Goal: Information Seeking & Learning: Learn about a topic

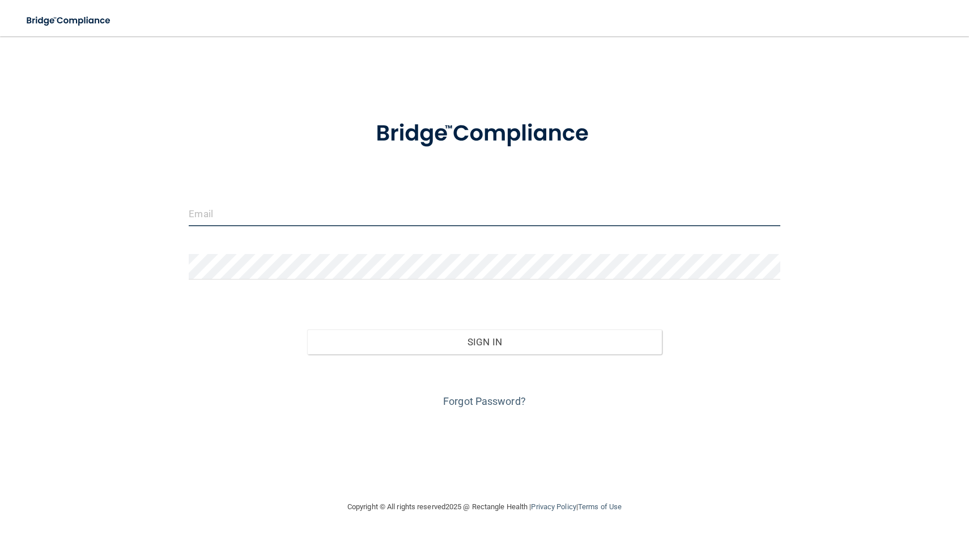
click at [436, 222] on input "email" at bounding box center [484, 214] width 591 height 26
type input "[EMAIL_ADDRESS][DOMAIN_NAME]"
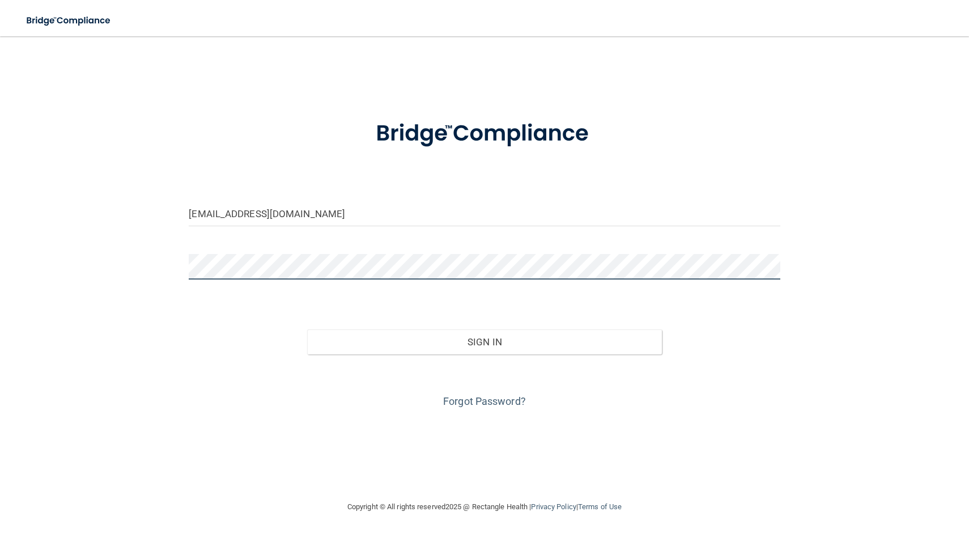
click at [307, 329] on button "Sign In" at bounding box center [484, 341] width 355 height 25
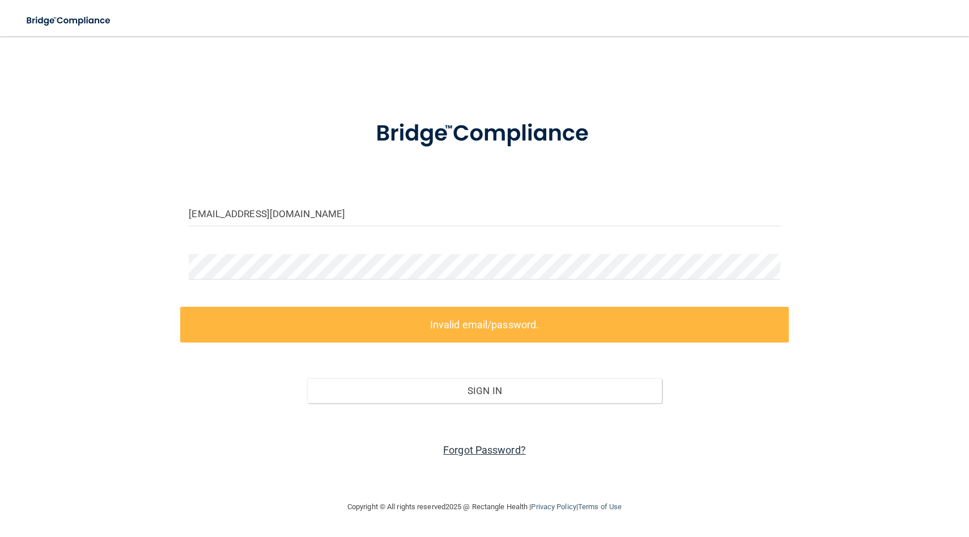
click at [477, 448] on link "Forgot Password?" at bounding box center [484, 450] width 83 height 12
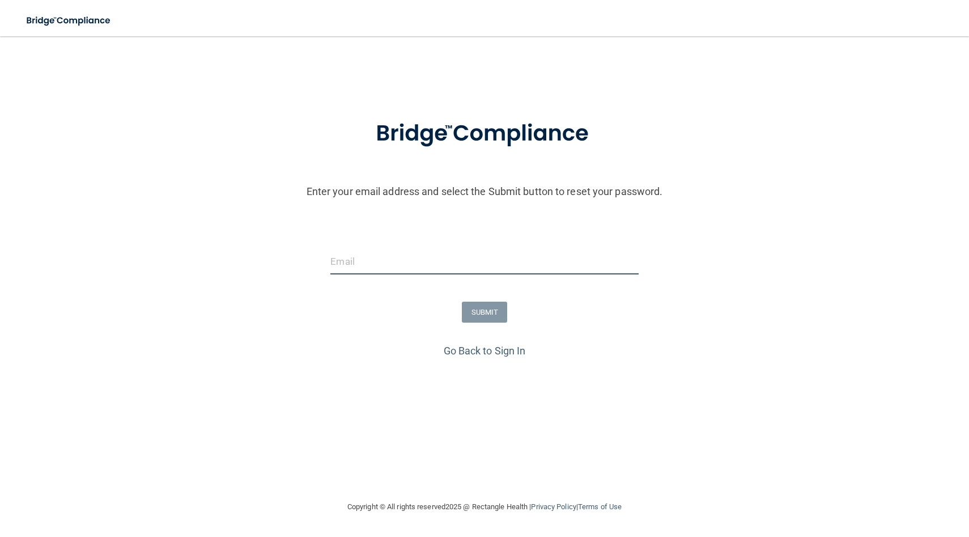
click at [434, 260] on input "email" at bounding box center [484, 262] width 308 height 26
type input "[EMAIL_ADDRESS][DOMAIN_NAME]"
click at [483, 310] on button "SUBMIT" at bounding box center [485, 312] width 46 height 21
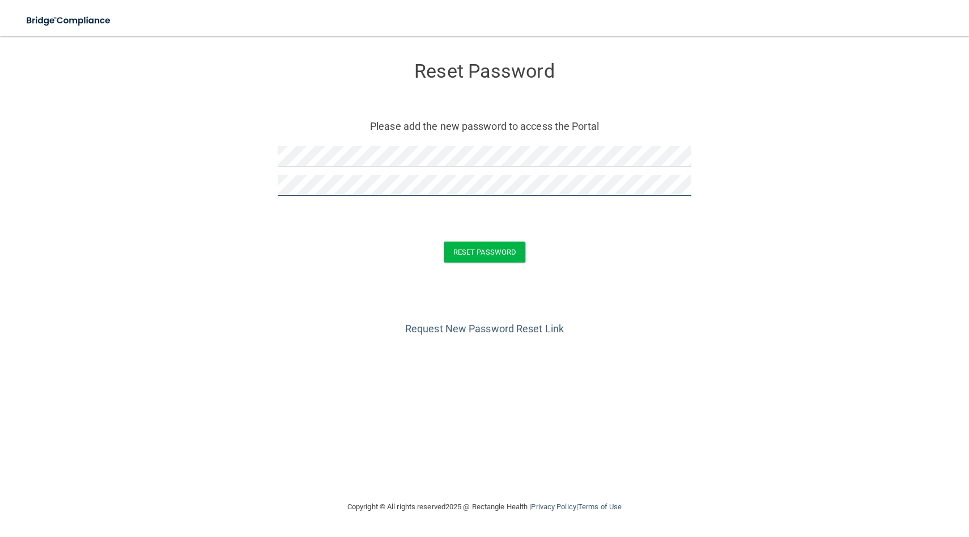
click at [444, 241] on button "Reset Password" at bounding box center [485, 251] width 82 height 21
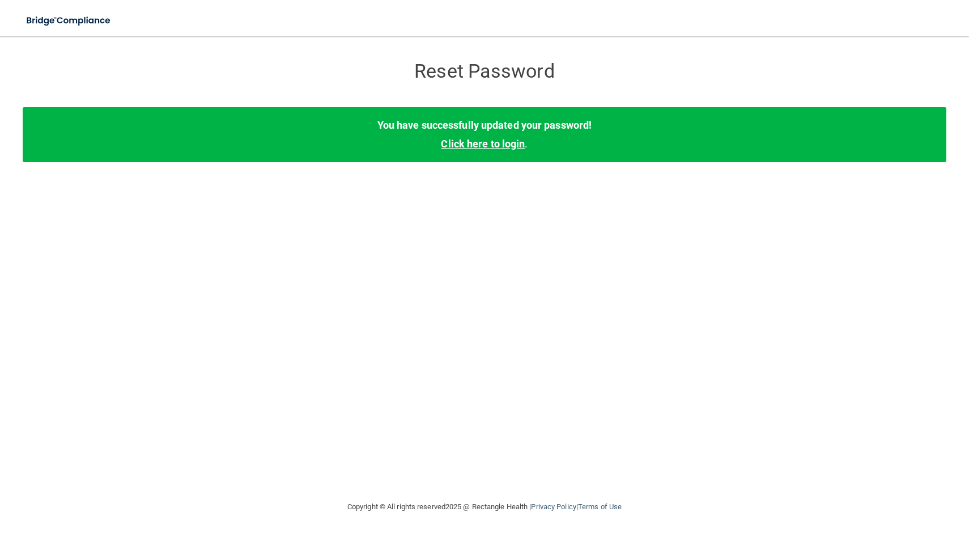
click at [478, 146] on link "Click here to login" at bounding box center [483, 144] width 84 height 12
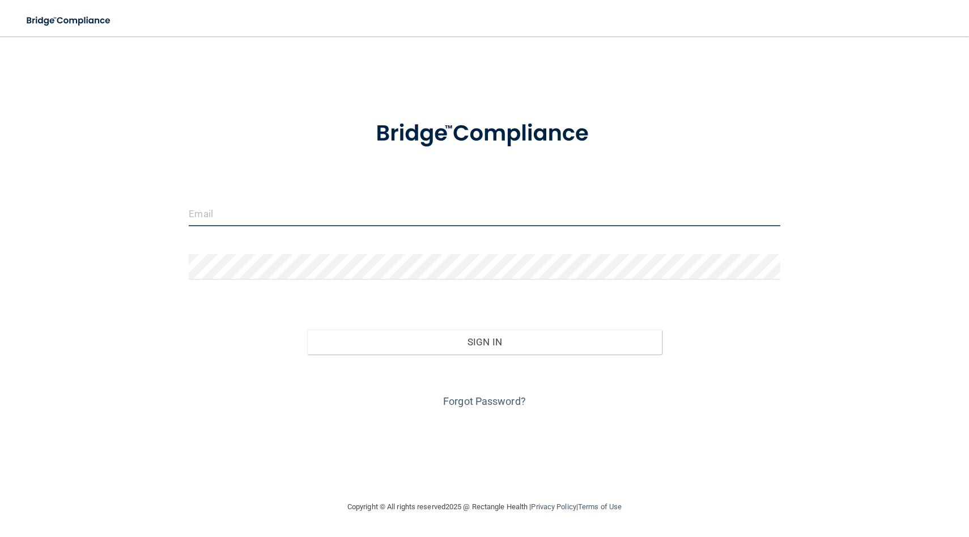
click at [408, 214] on input "email" at bounding box center [484, 214] width 591 height 26
type input "[EMAIL_ADDRESS][DOMAIN_NAME]"
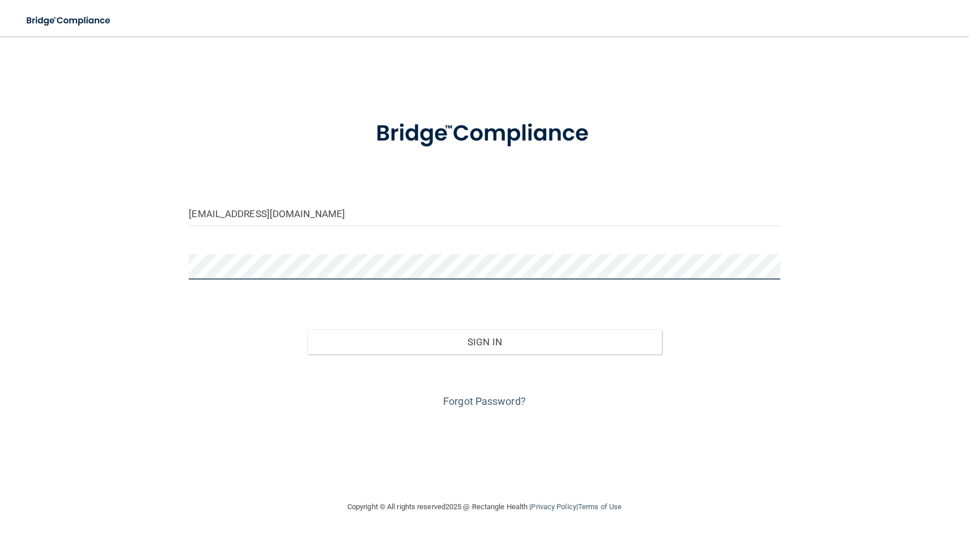
click at [307, 329] on button "Sign In" at bounding box center [484, 341] width 355 height 25
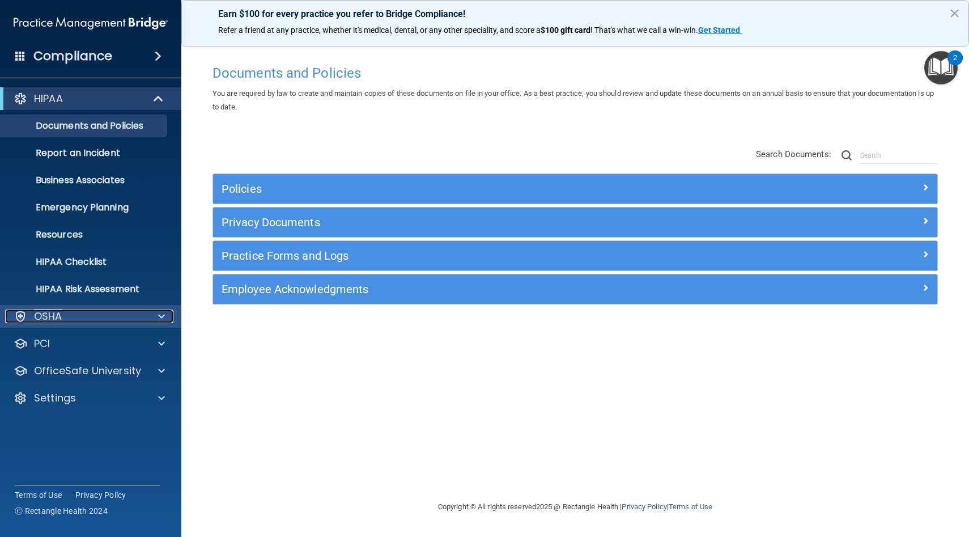
click at [154, 318] on div at bounding box center [160, 317] width 28 height 14
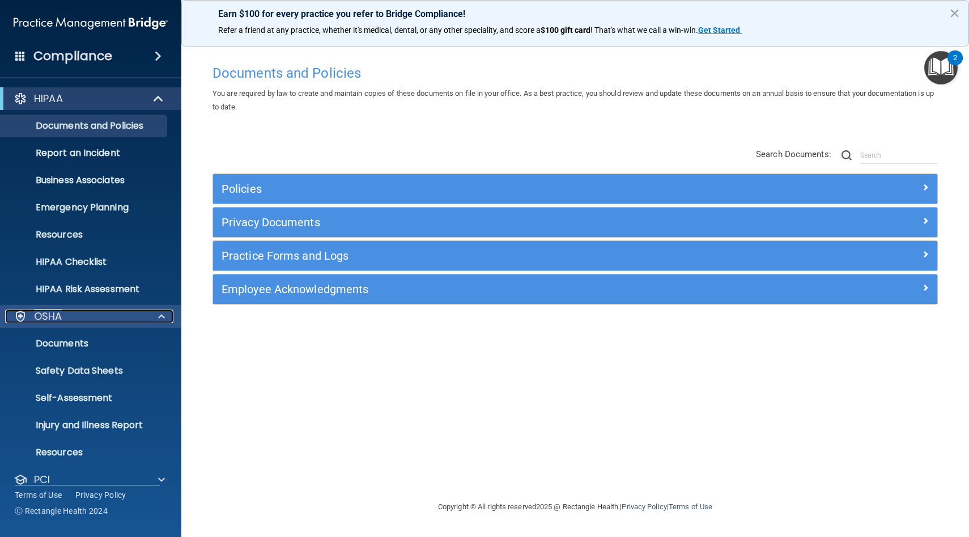
click at [154, 318] on div at bounding box center [160, 317] width 28 height 14
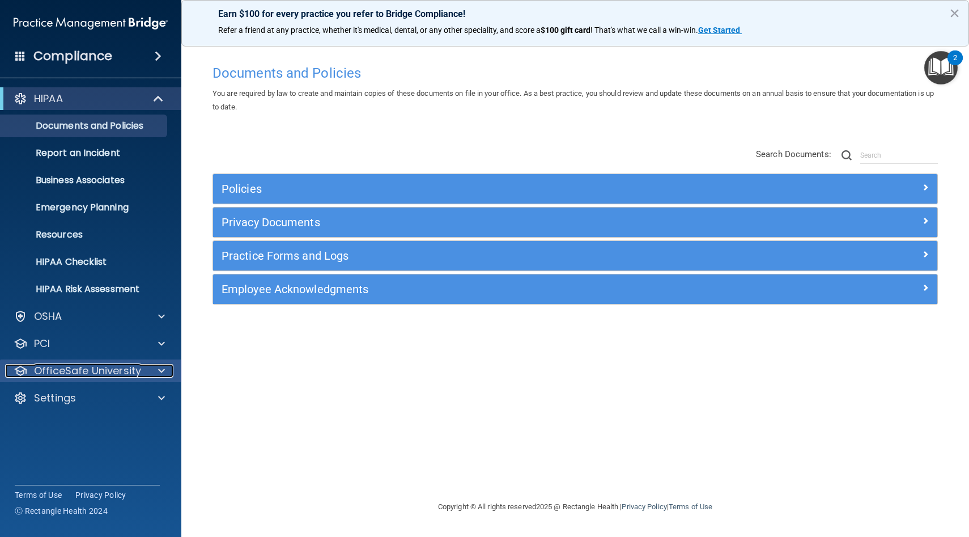
click at [142, 368] on div "OfficeSafe University" at bounding box center [75, 371] width 141 height 14
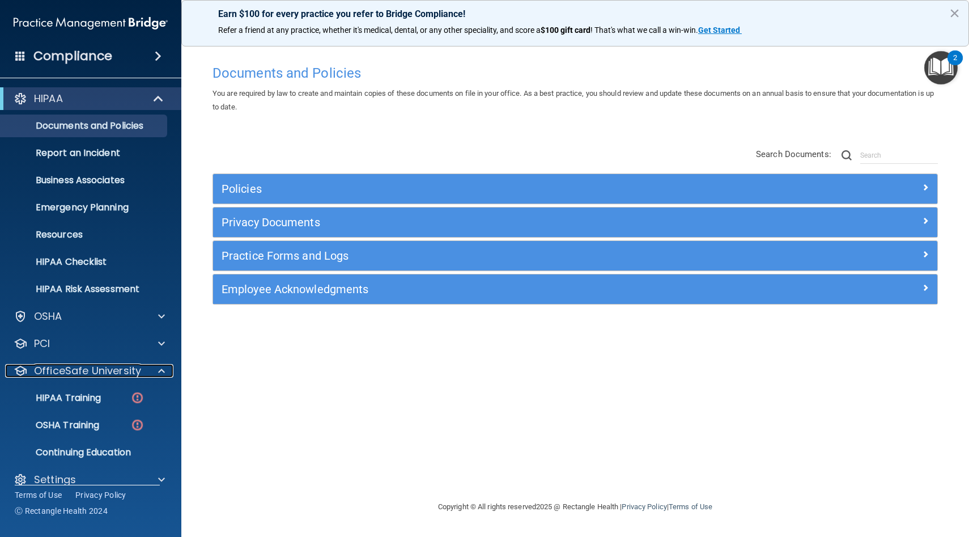
scroll to position [15, 0]
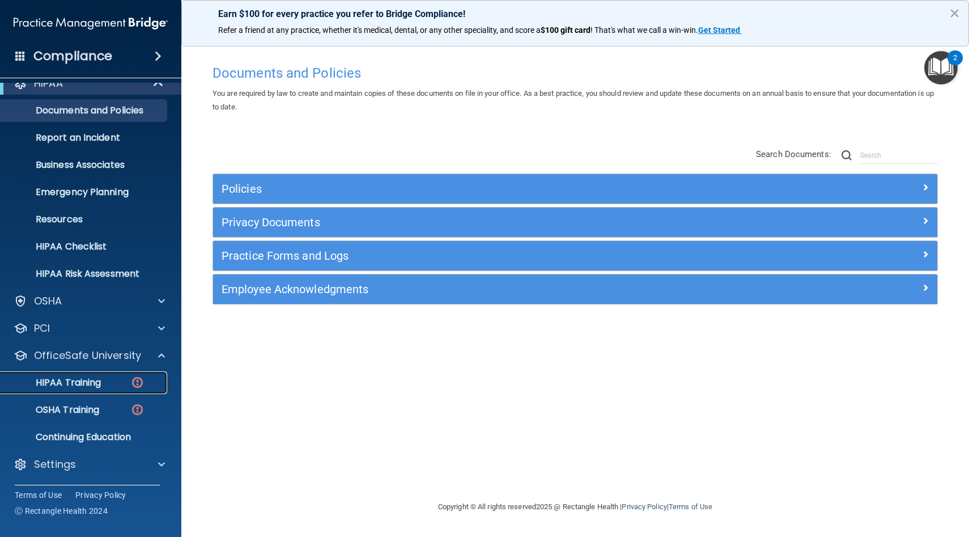
click at [91, 386] on p "HIPAA Training" at bounding box center [54, 382] width 94 height 11
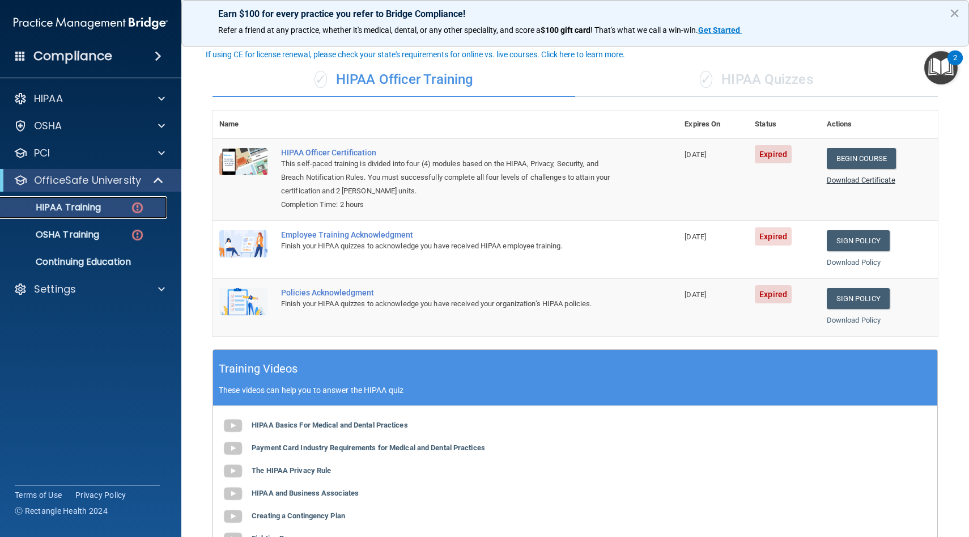
scroll to position [62, 0]
click at [860, 158] on link "Begin Course" at bounding box center [861, 157] width 69 height 21
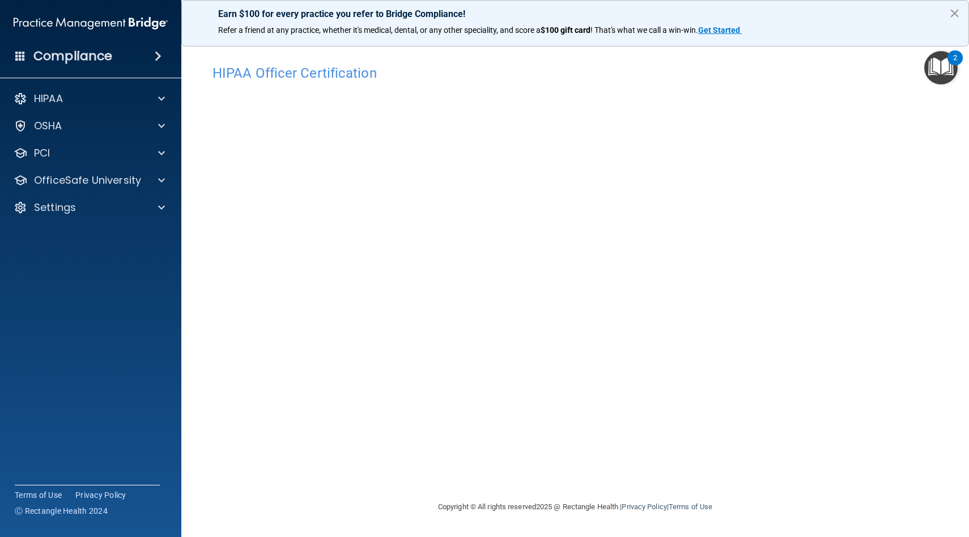
click at [955, 16] on button "×" at bounding box center [955, 13] width 11 height 18
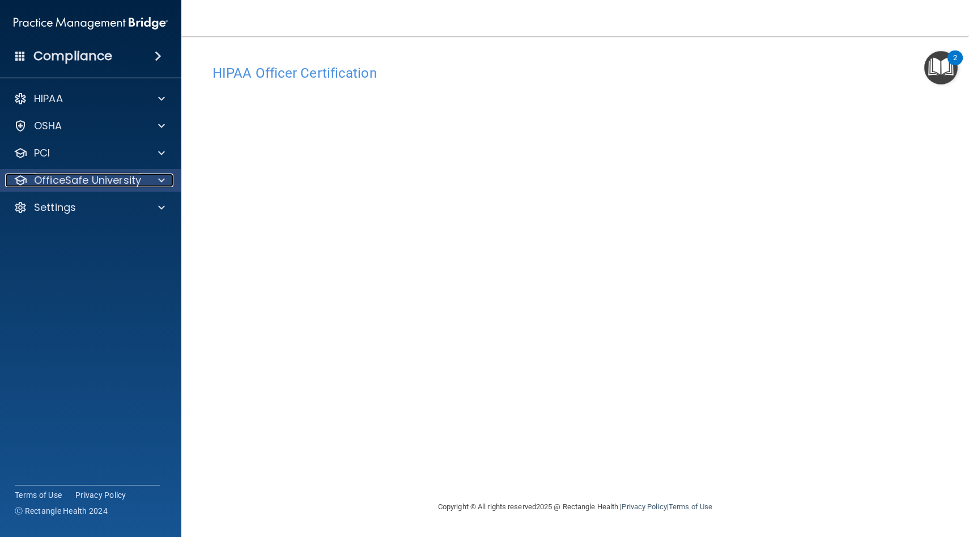
click at [155, 185] on div at bounding box center [160, 180] width 28 height 14
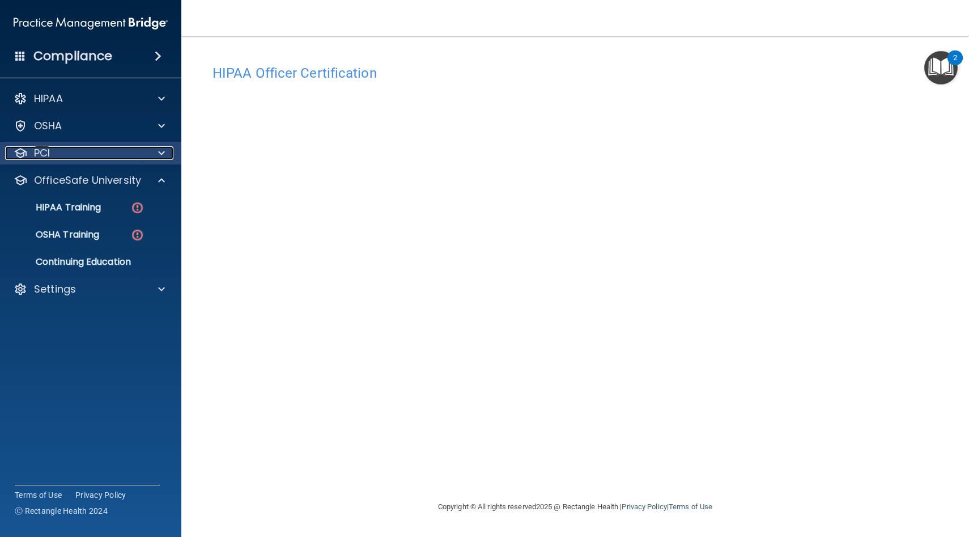
click at [156, 151] on div at bounding box center [160, 153] width 28 height 14
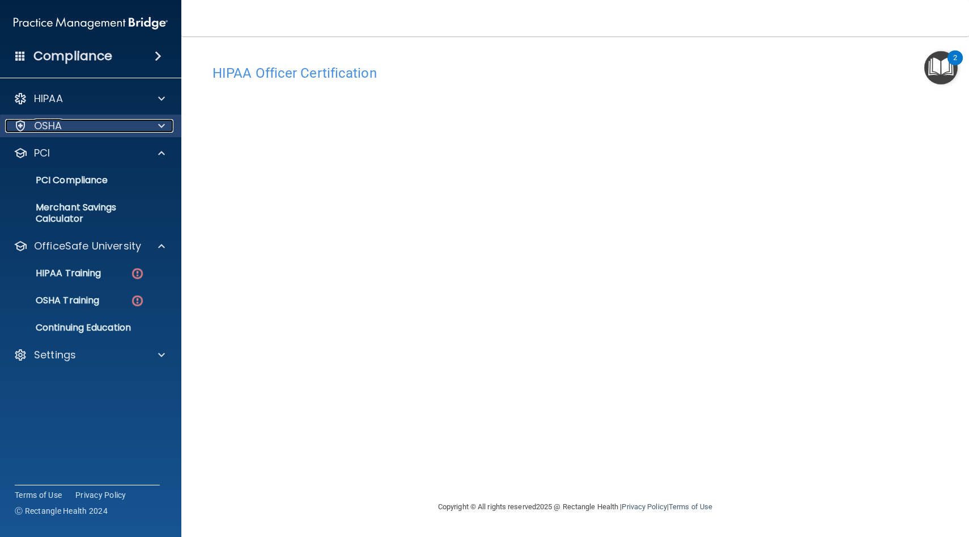
click at [162, 129] on span at bounding box center [161, 126] width 7 height 14
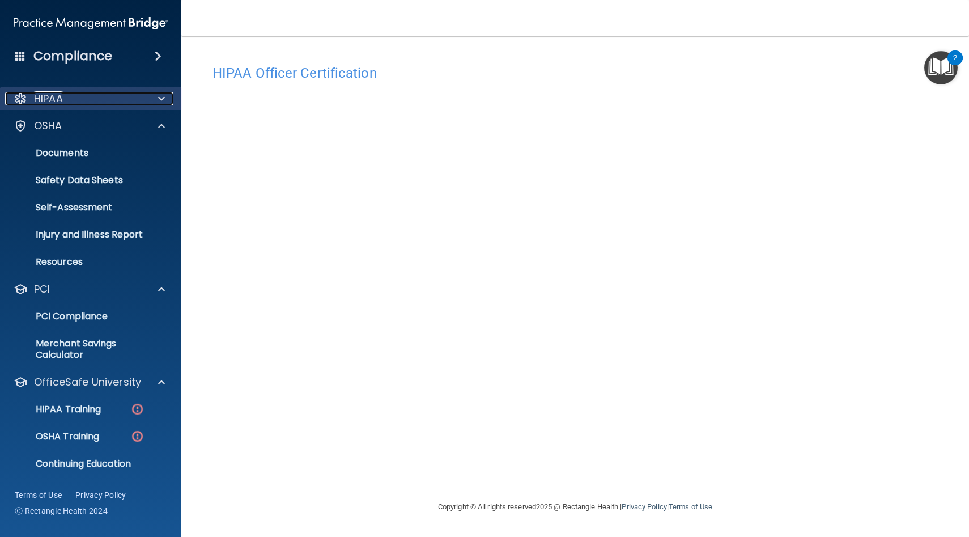
click at [160, 100] on span at bounding box center [161, 99] width 7 height 14
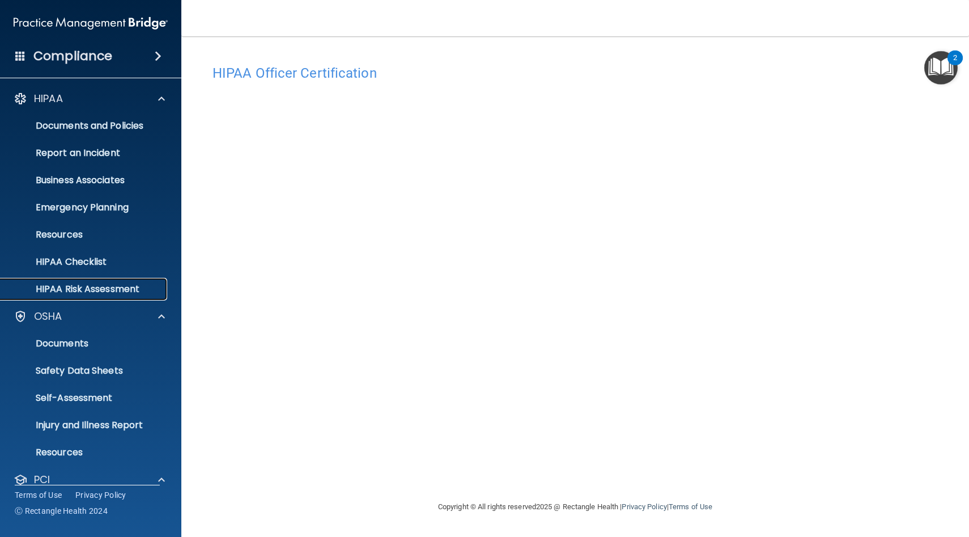
click at [122, 293] on p "HIPAA Risk Assessment" at bounding box center [84, 288] width 155 height 11
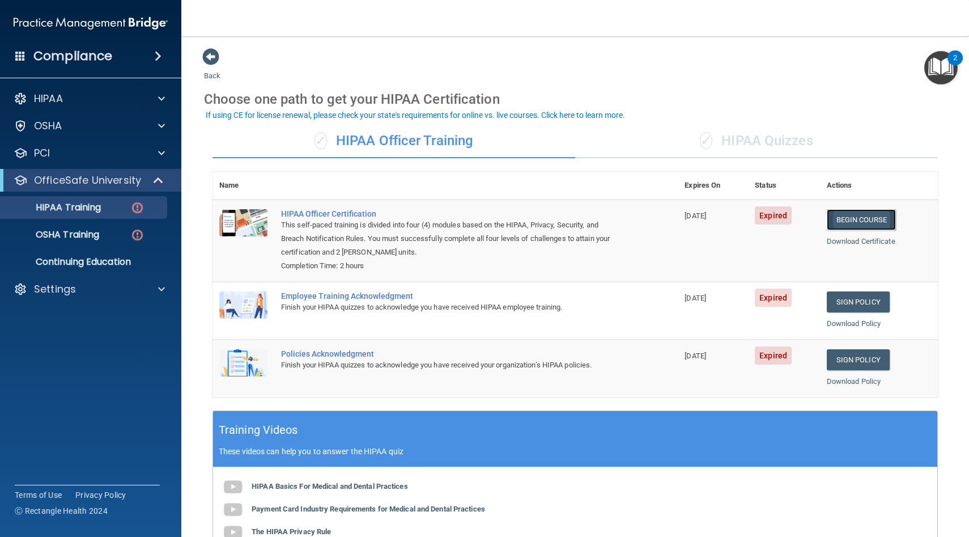
click at [866, 223] on link "Begin Course" at bounding box center [861, 219] width 69 height 21
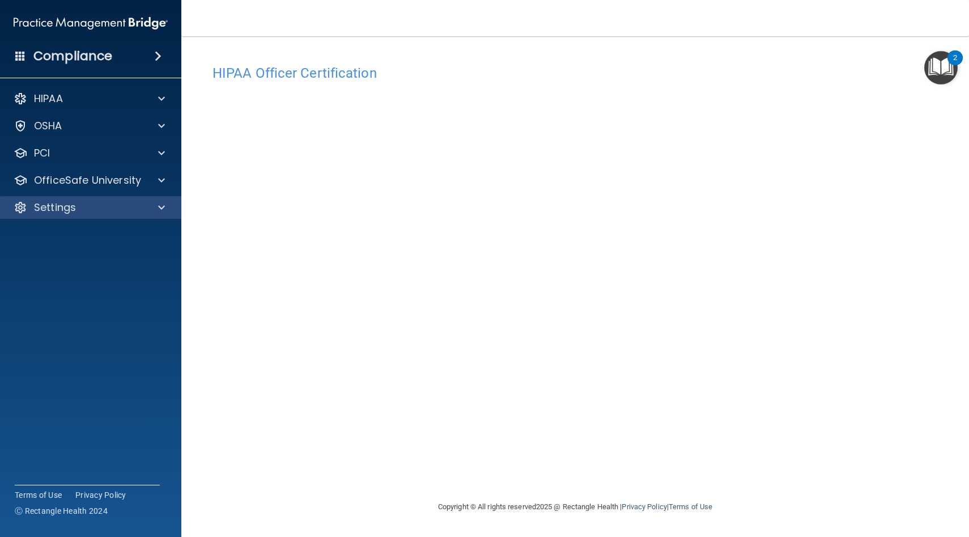
click at [143, 218] on div "Settings" at bounding box center [91, 207] width 182 height 23
click at [159, 209] on span at bounding box center [161, 208] width 7 height 14
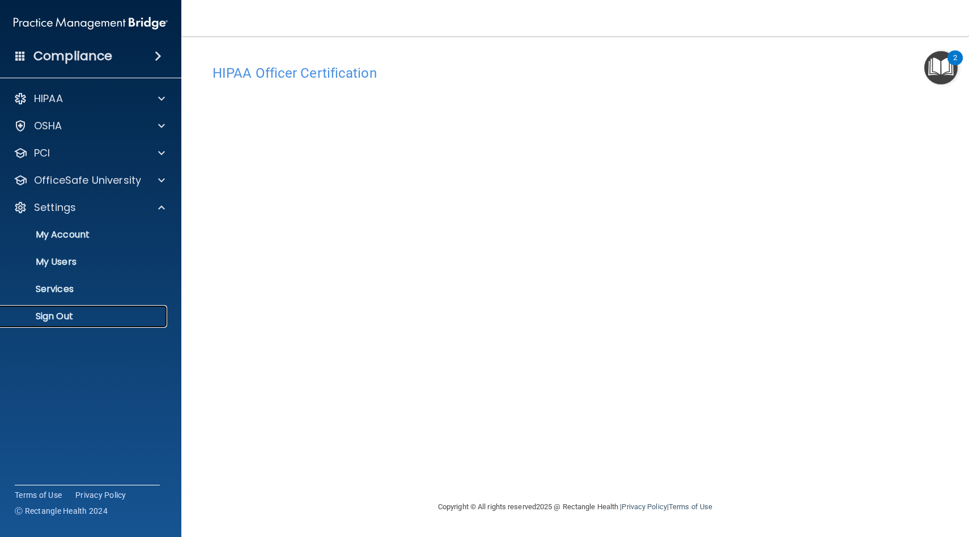
click at [71, 317] on p "Sign Out" at bounding box center [84, 316] width 155 height 11
